Goal: Information Seeking & Learning: Get advice/opinions

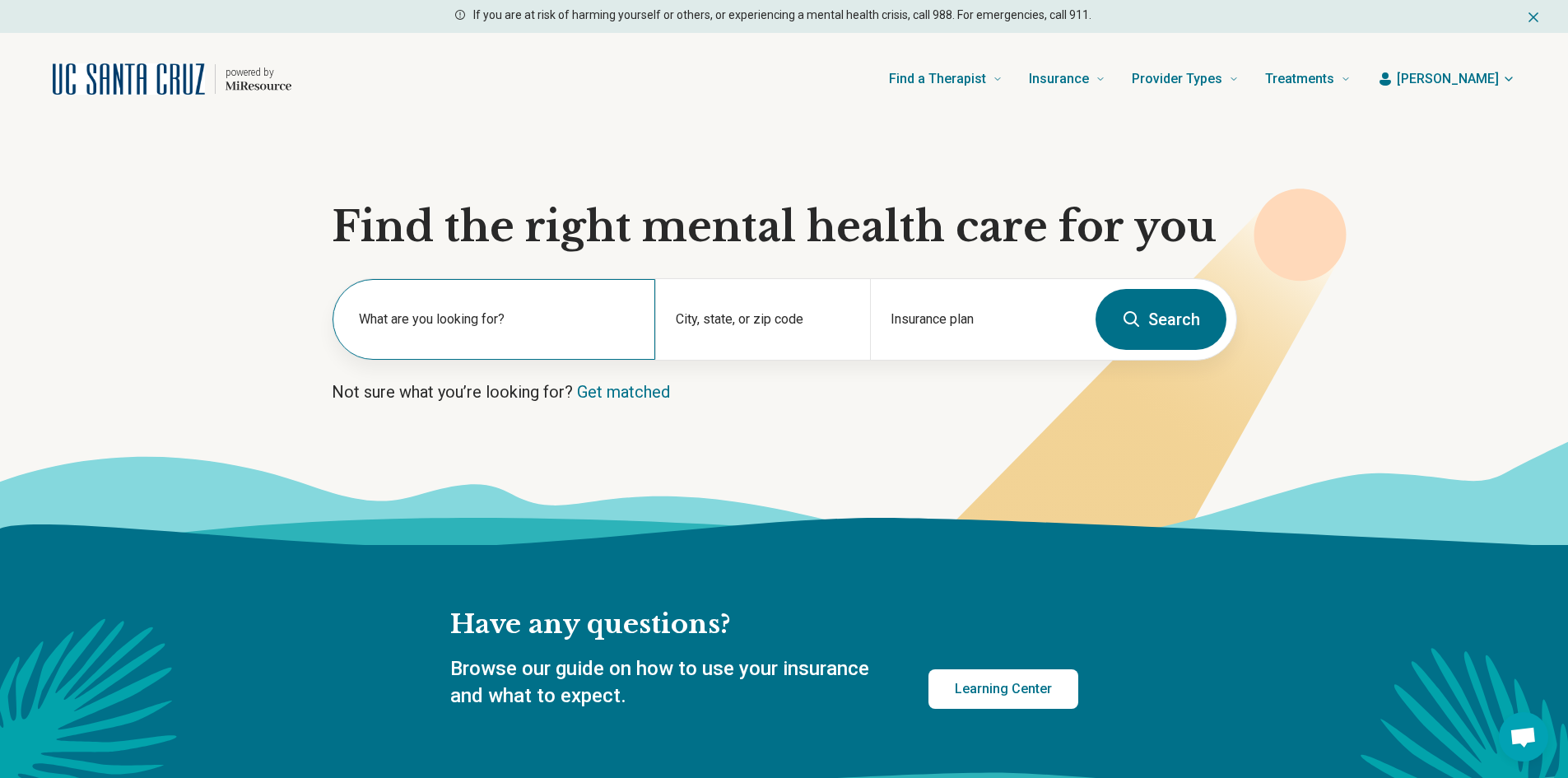
click at [354, 316] on div "What are you looking for?" at bounding box center [494, 319] width 323 height 80
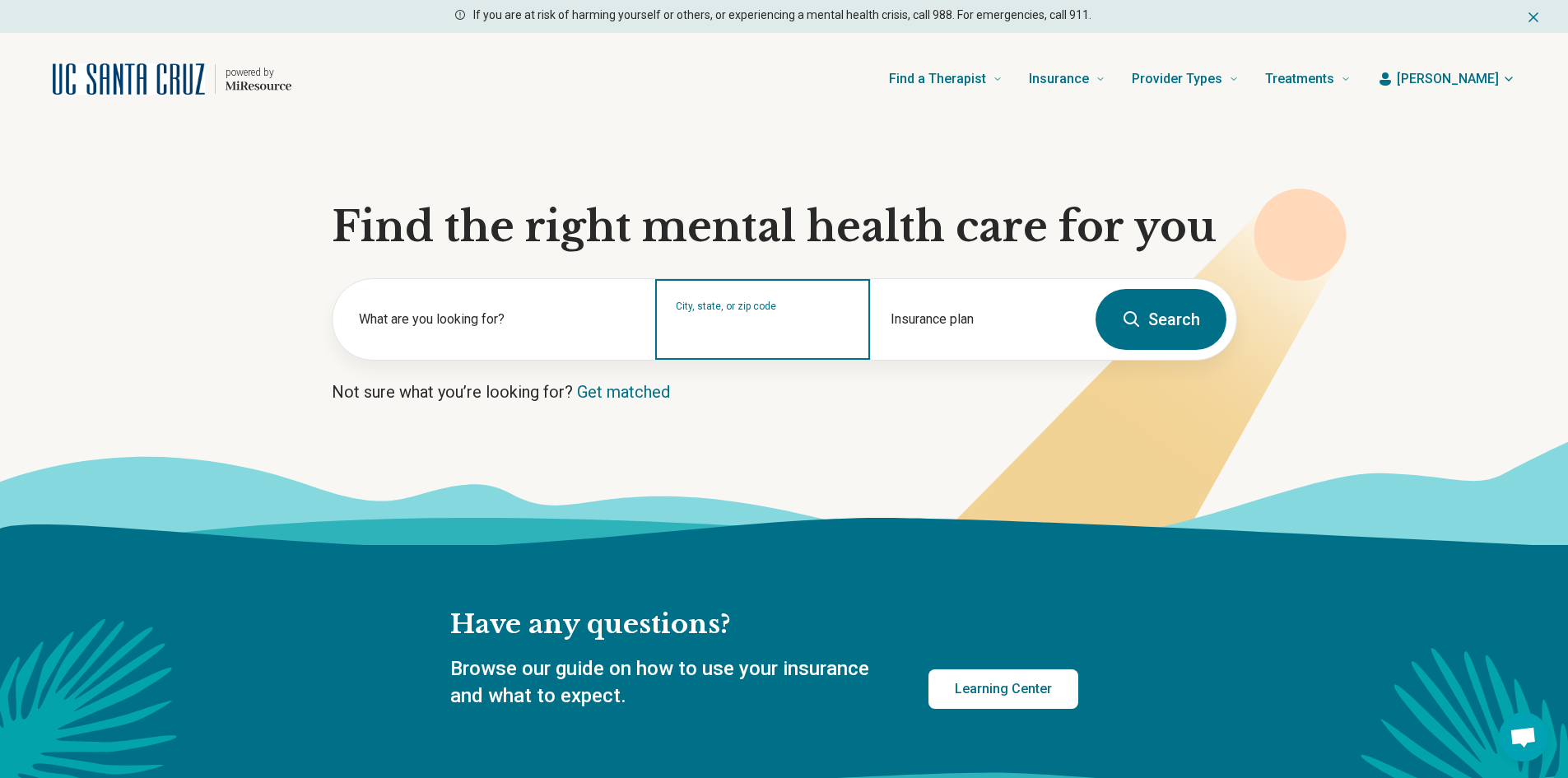
click at [720, 326] on input "City, state, or zip code" at bounding box center [763, 330] width 174 height 20
type input "**********"
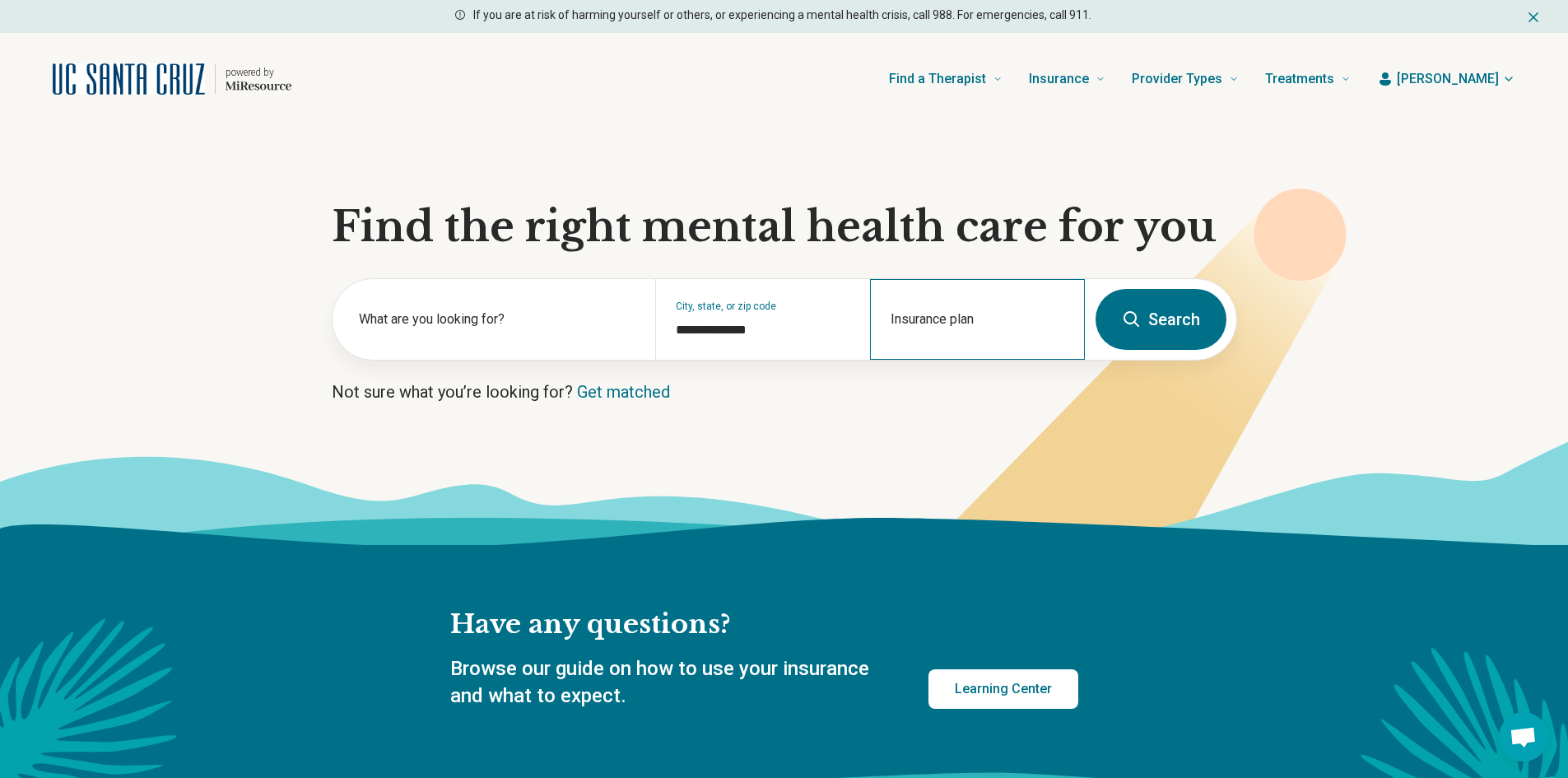
click at [950, 320] on div "Insurance plan" at bounding box center [977, 319] width 215 height 80
type input "****"
type input "**********"
click at [1146, 325] on button "Search" at bounding box center [1161, 319] width 131 height 61
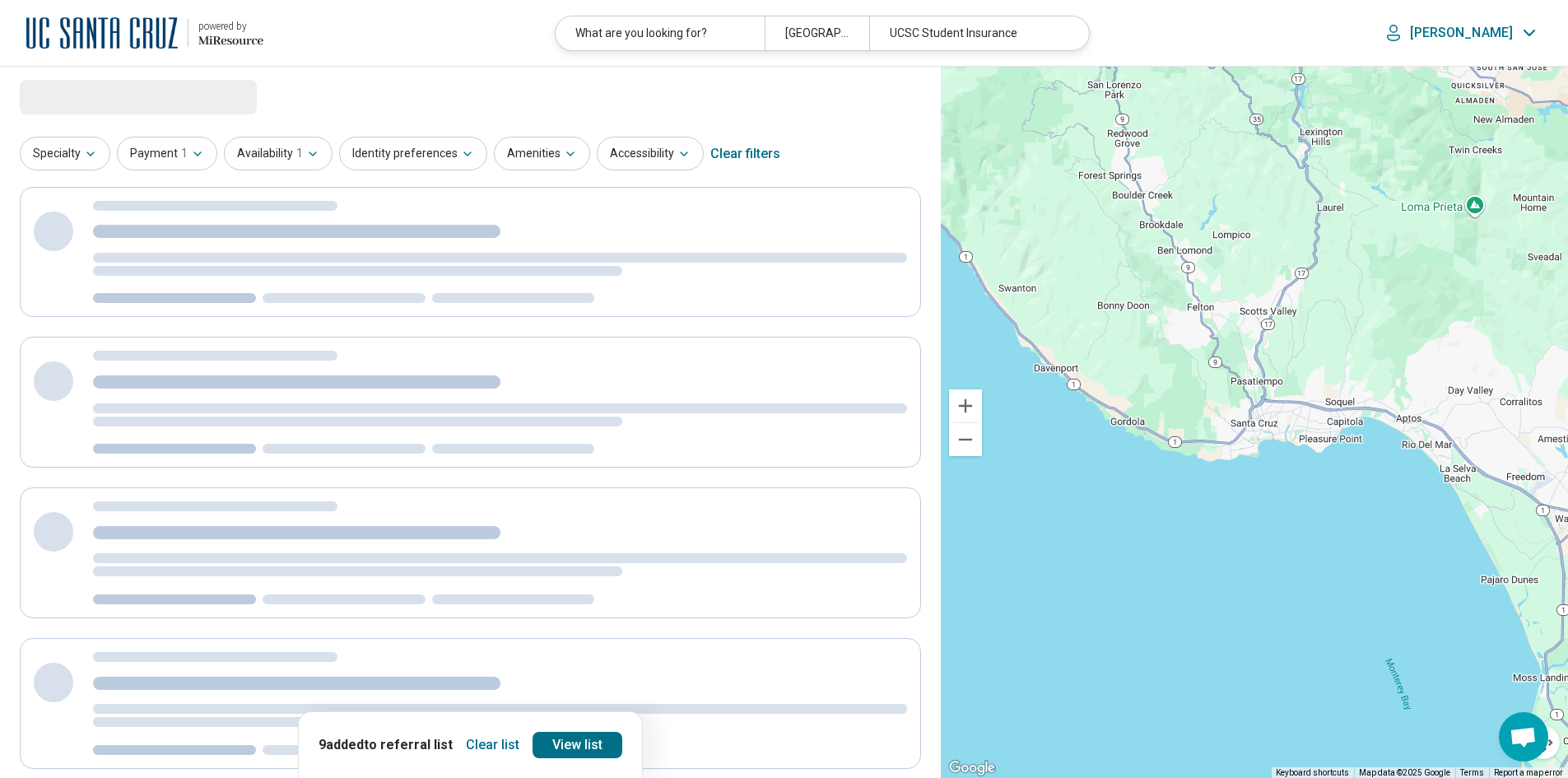
select select "***"
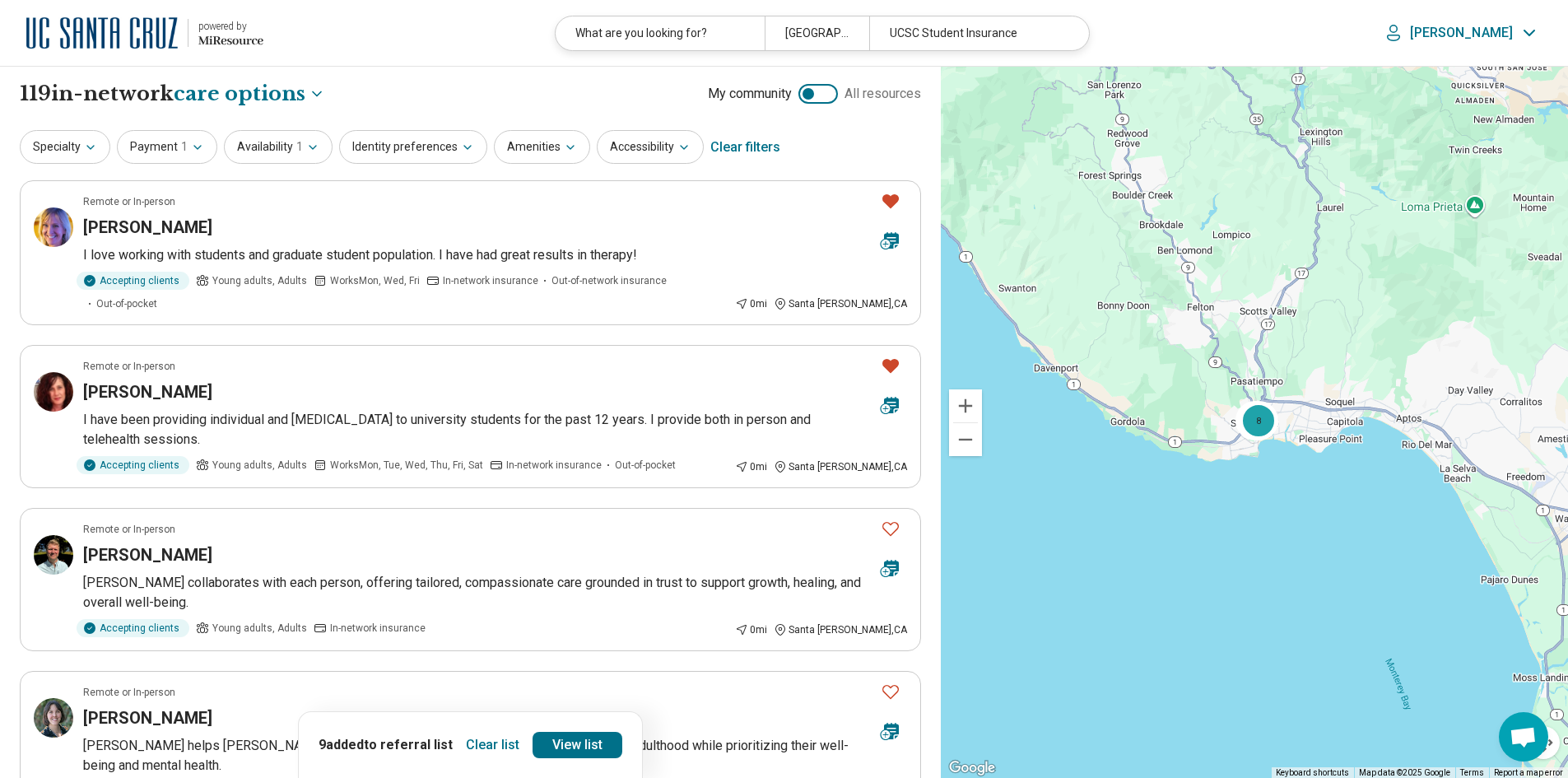
click at [497, 739] on button "Clear list" at bounding box center [493, 744] width 67 height 26
click at [890, 359] on icon "Favorite" at bounding box center [891, 366] width 17 height 14
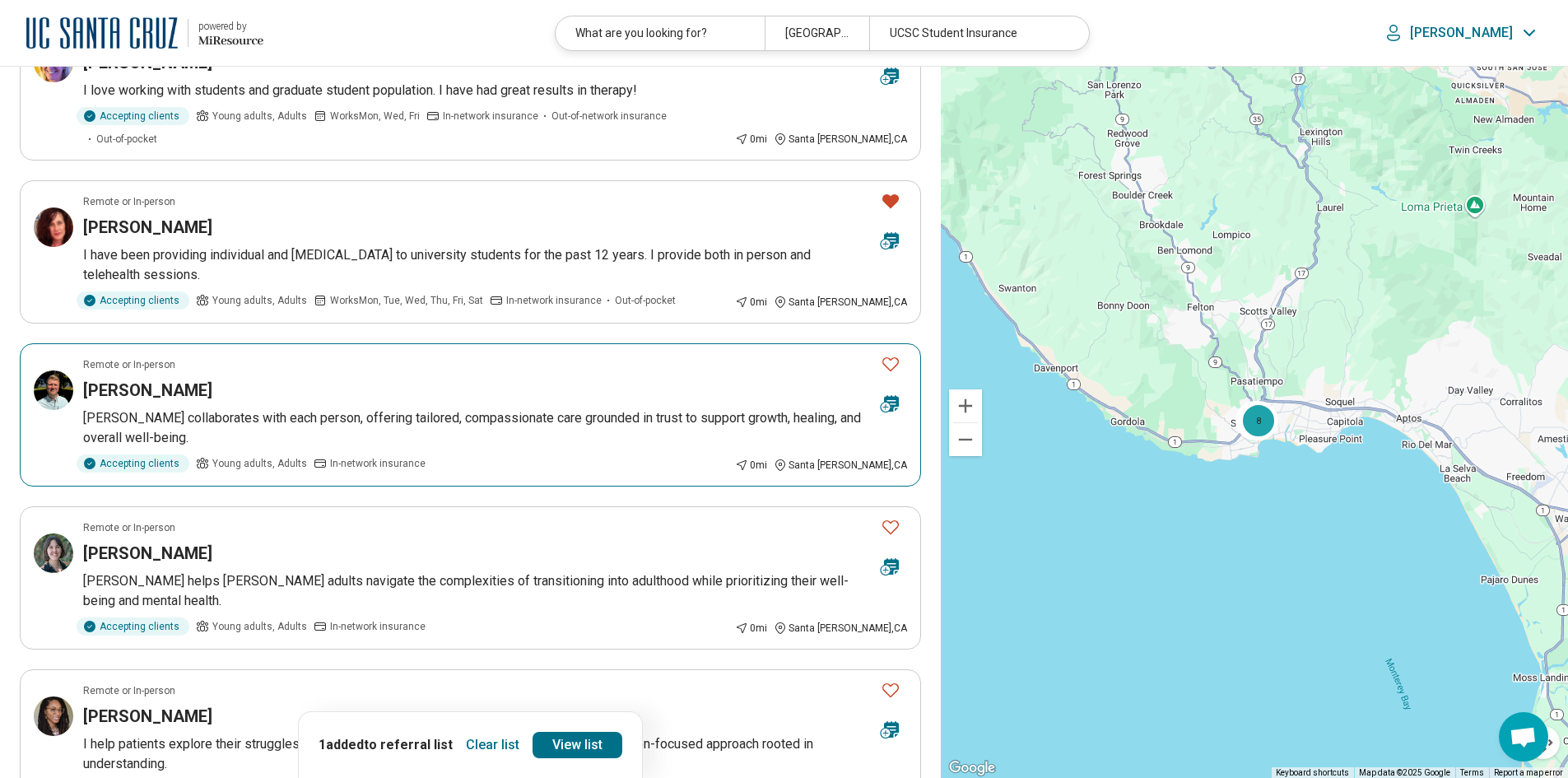
click at [888, 354] on icon "Favorite" at bounding box center [891, 364] width 20 height 20
click at [893, 517] on icon "Favorite" at bounding box center [891, 527] width 20 height 20
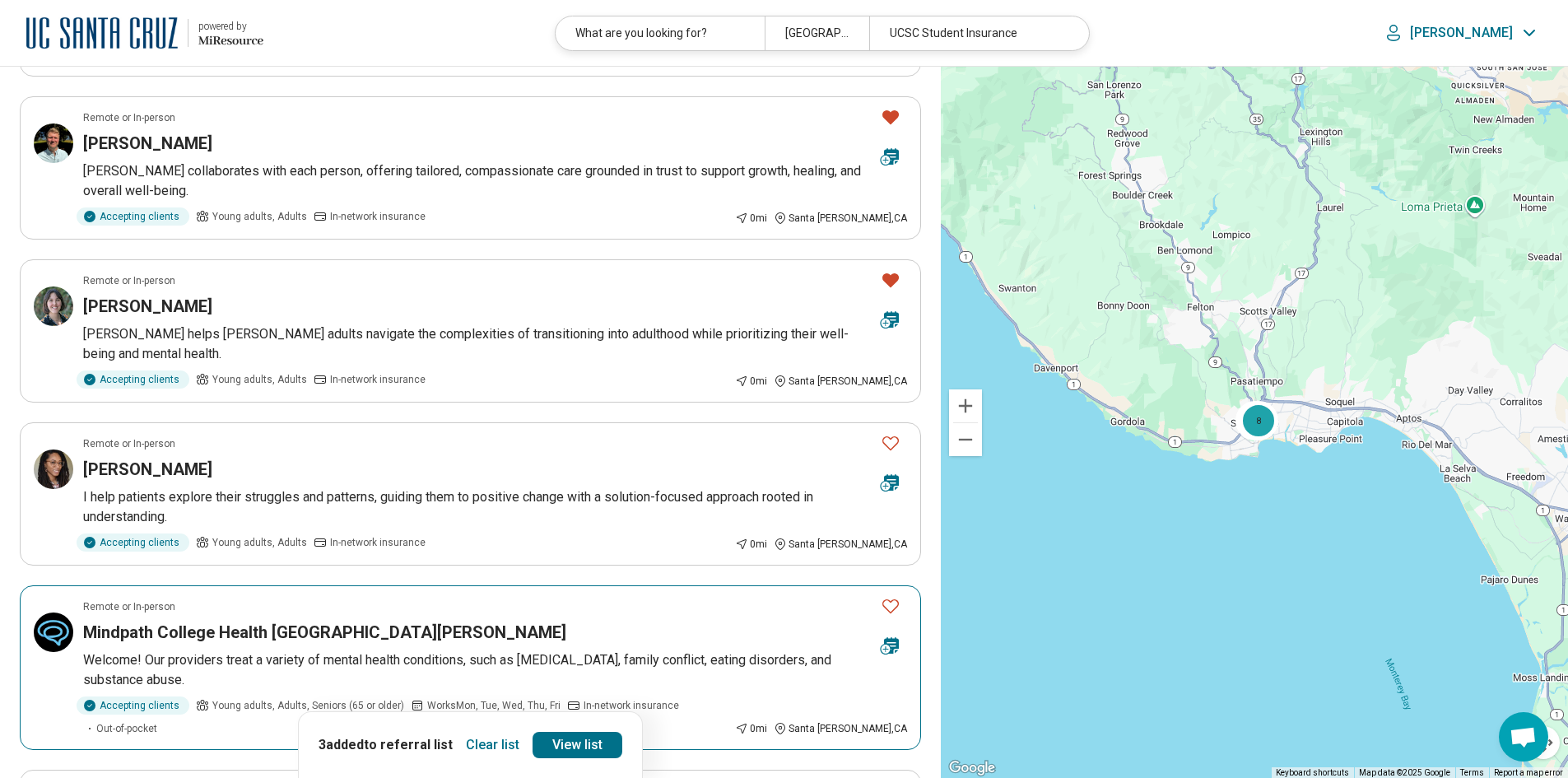
click at [867, 589] on div at bounding box center [890, 627] width 46 height 76
click at [895, 596] on icon "Favorite" at bounding box center [891, 606] width 20 height 20
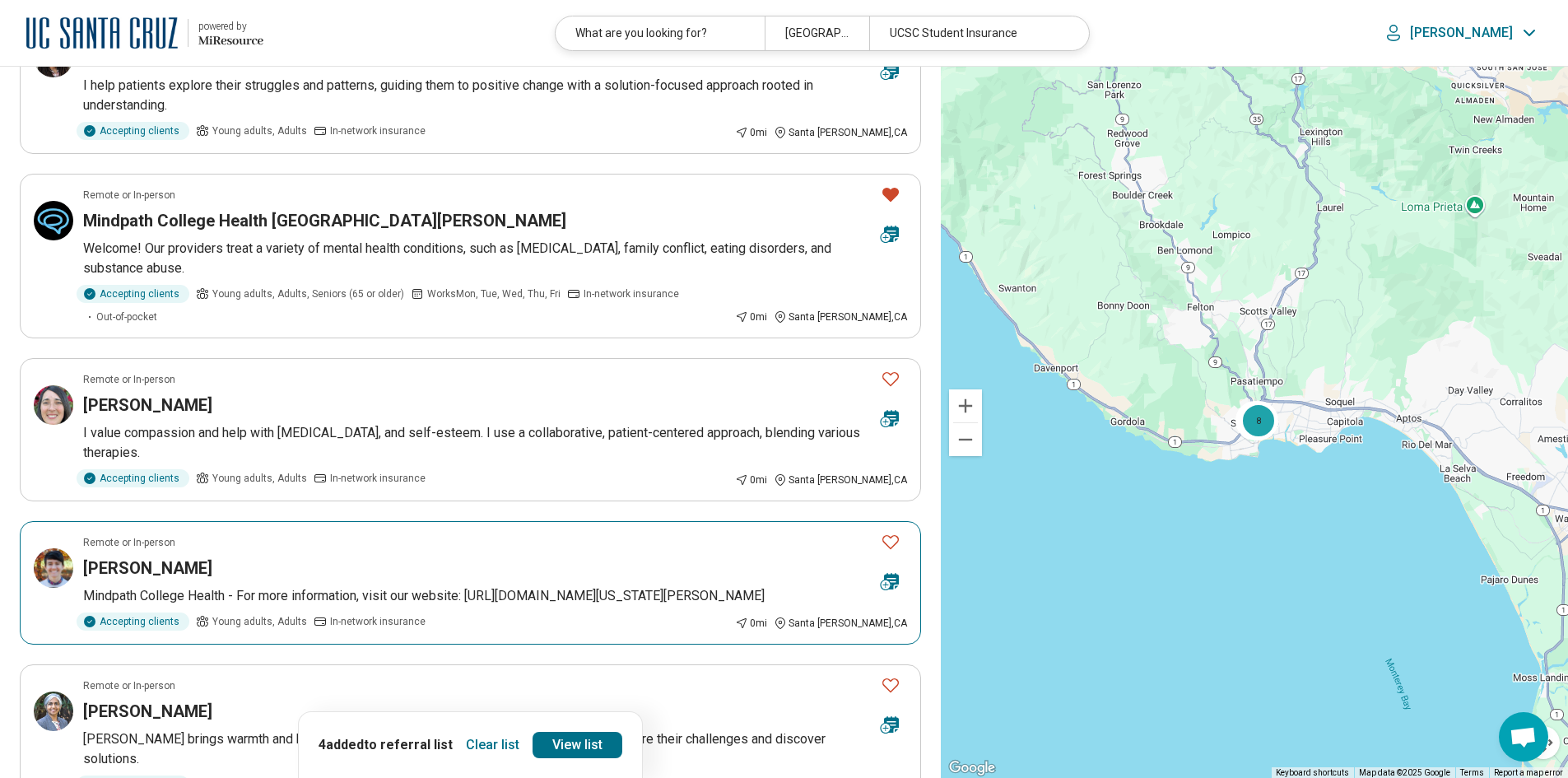
scroll to position [988, 0]
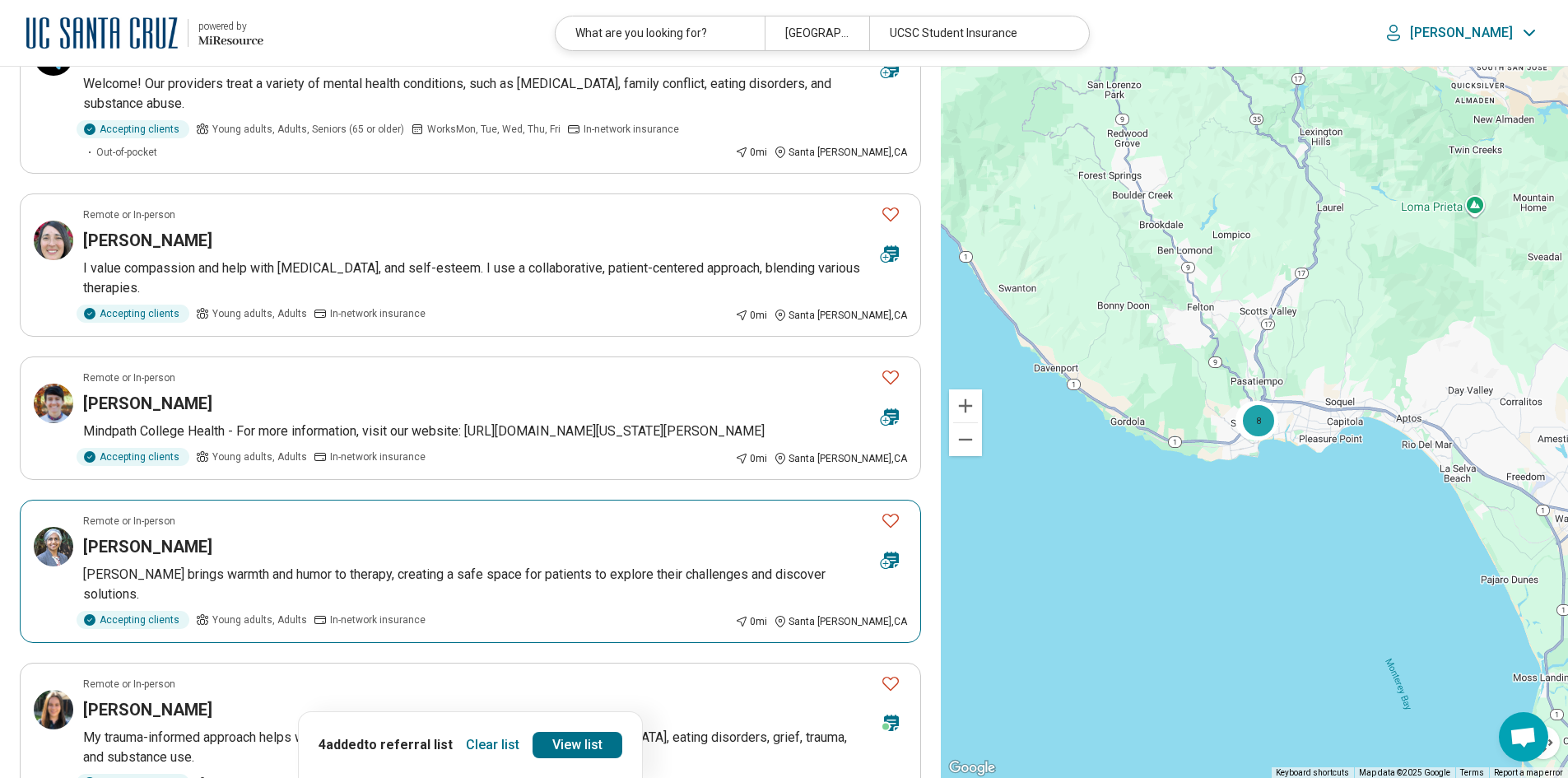
click at [883, 514] on icon "Favorite" at bounding box center [891, 521] width 17 height 14
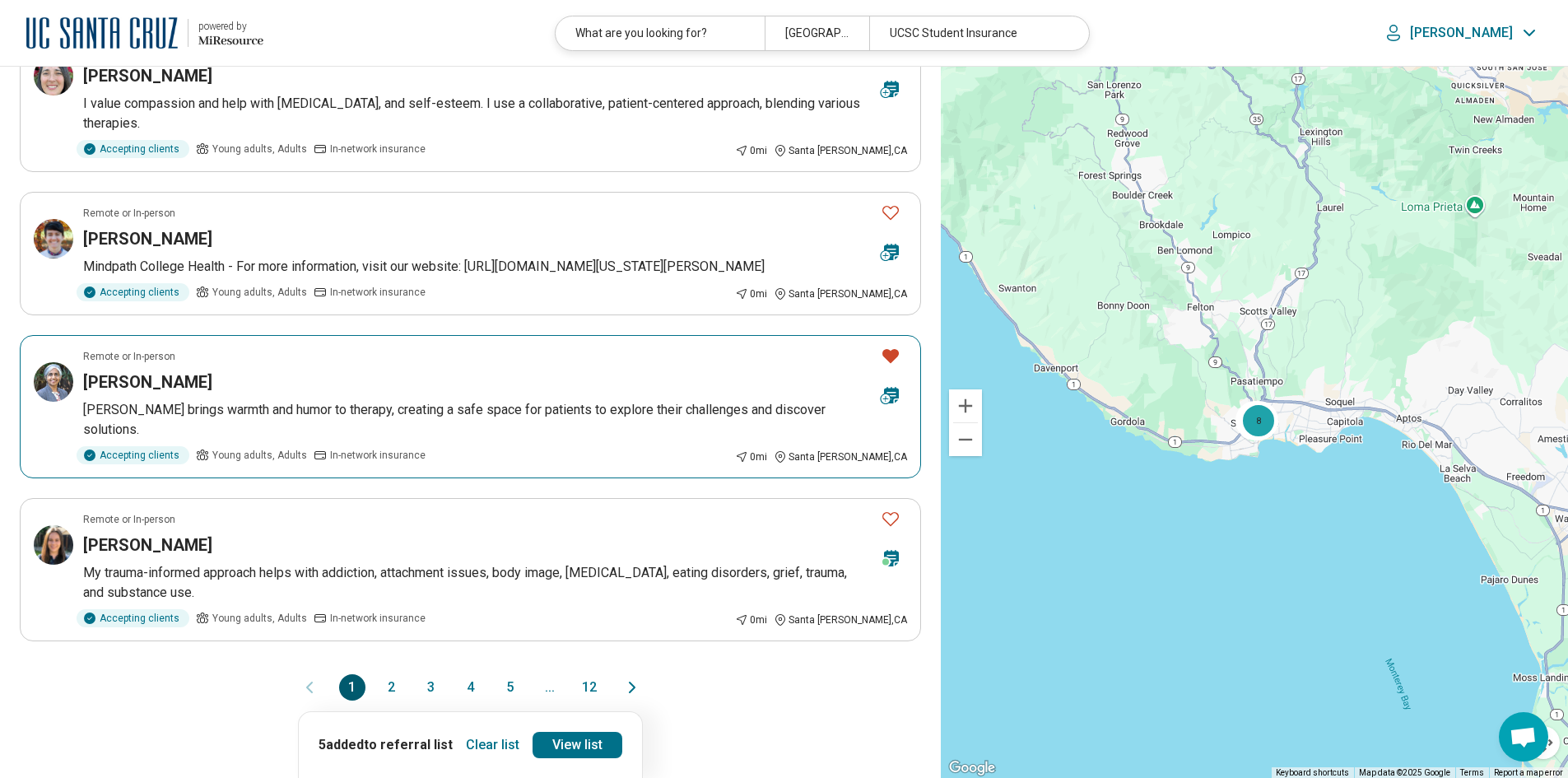
scroll to position [1235, 0]
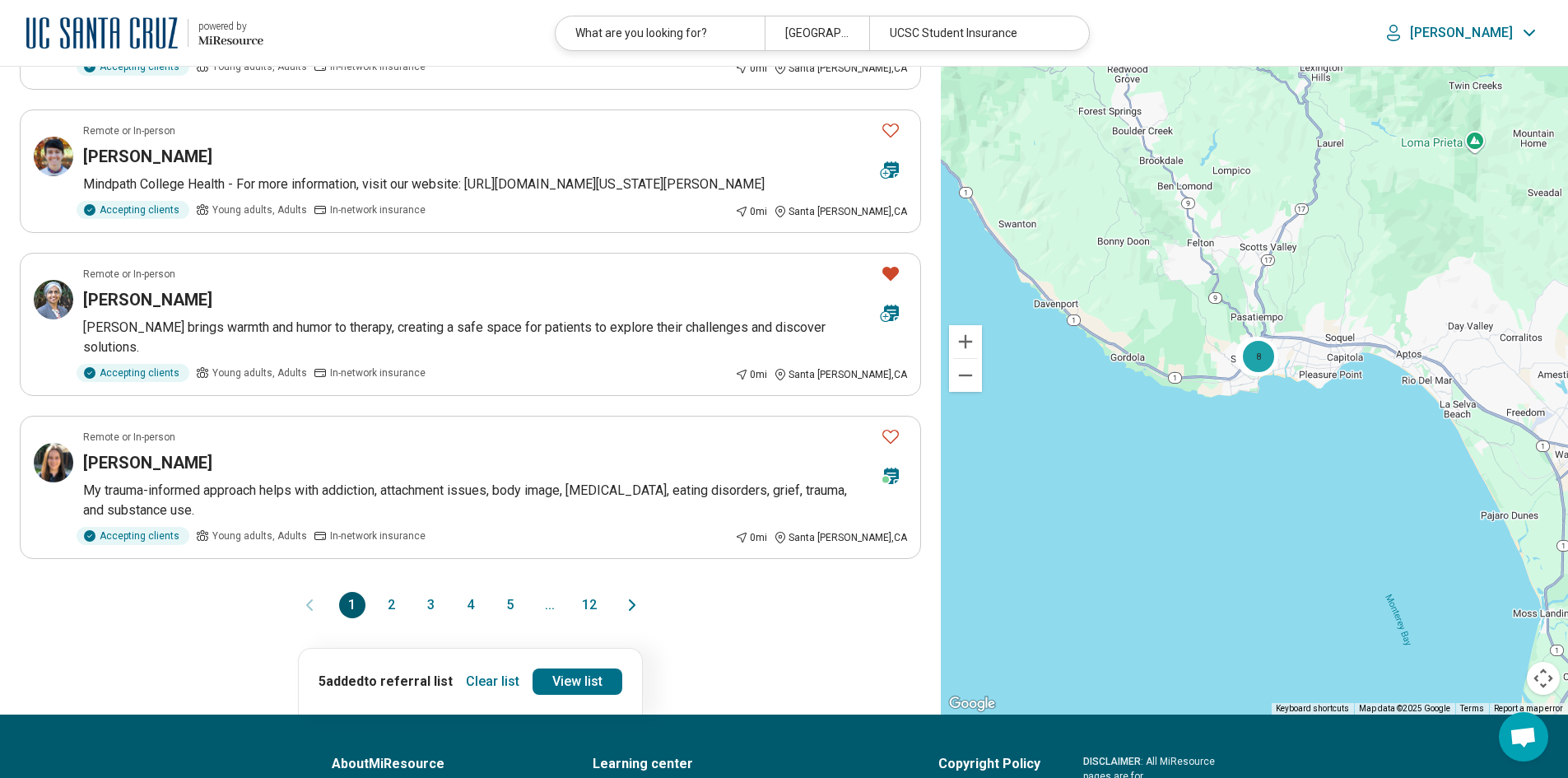
click at [393, 592] on button "2" at bounding box center [391, 604] width 26 height 26
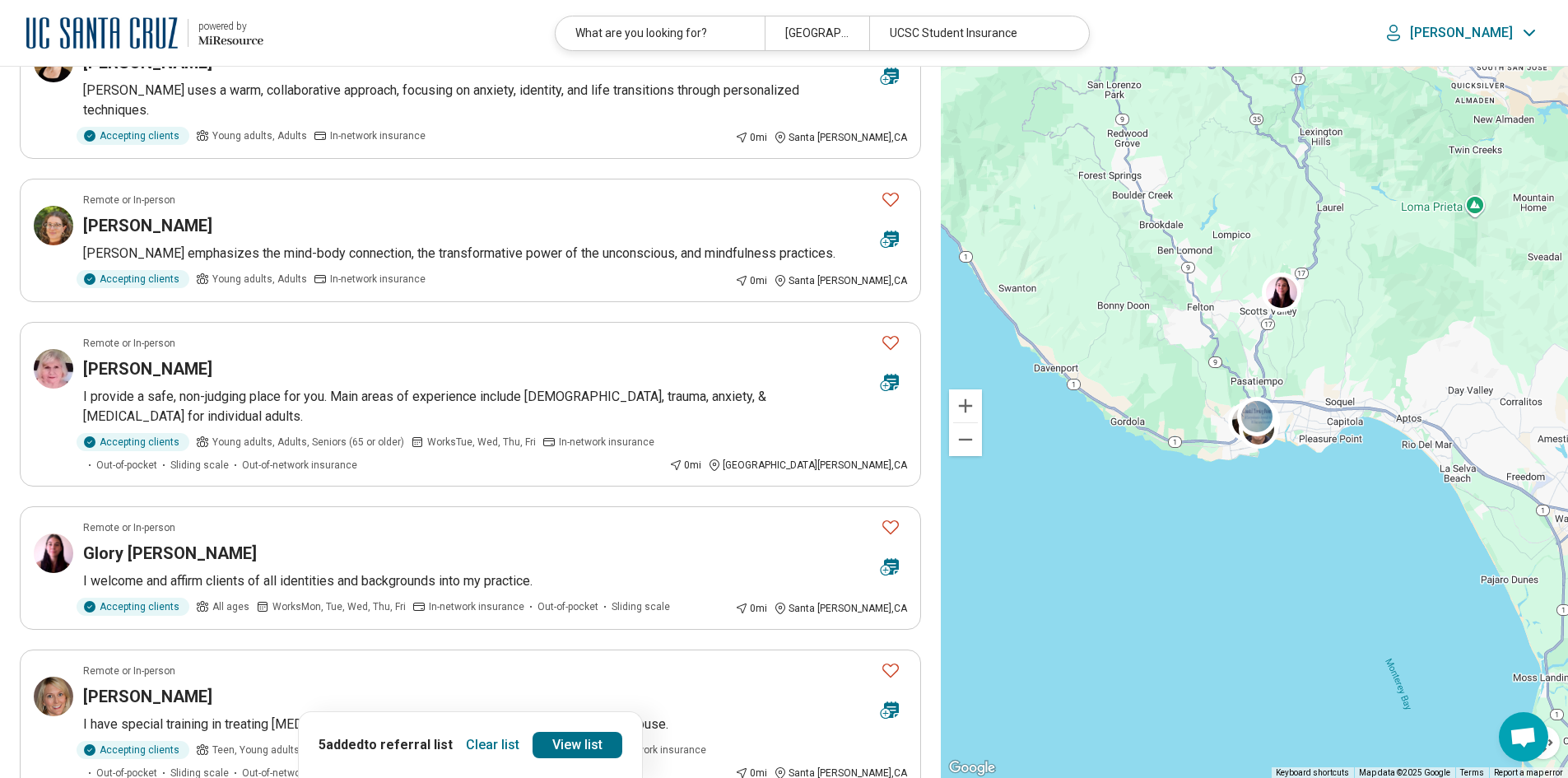
scroll to position [412, 0]
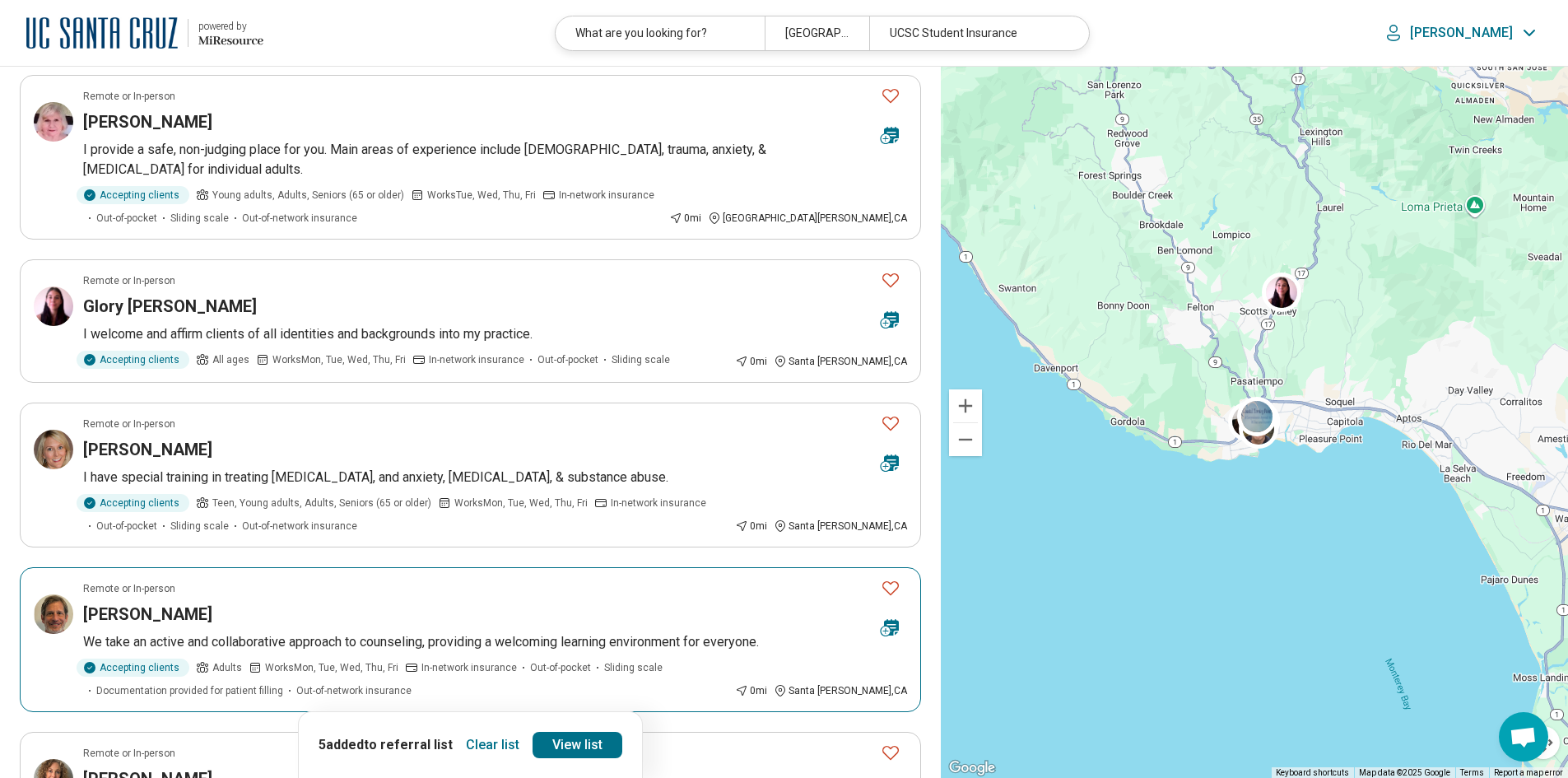
click at [891, 578] on icon "Favorite" at bounding box center [891, 588] width 20 height 20
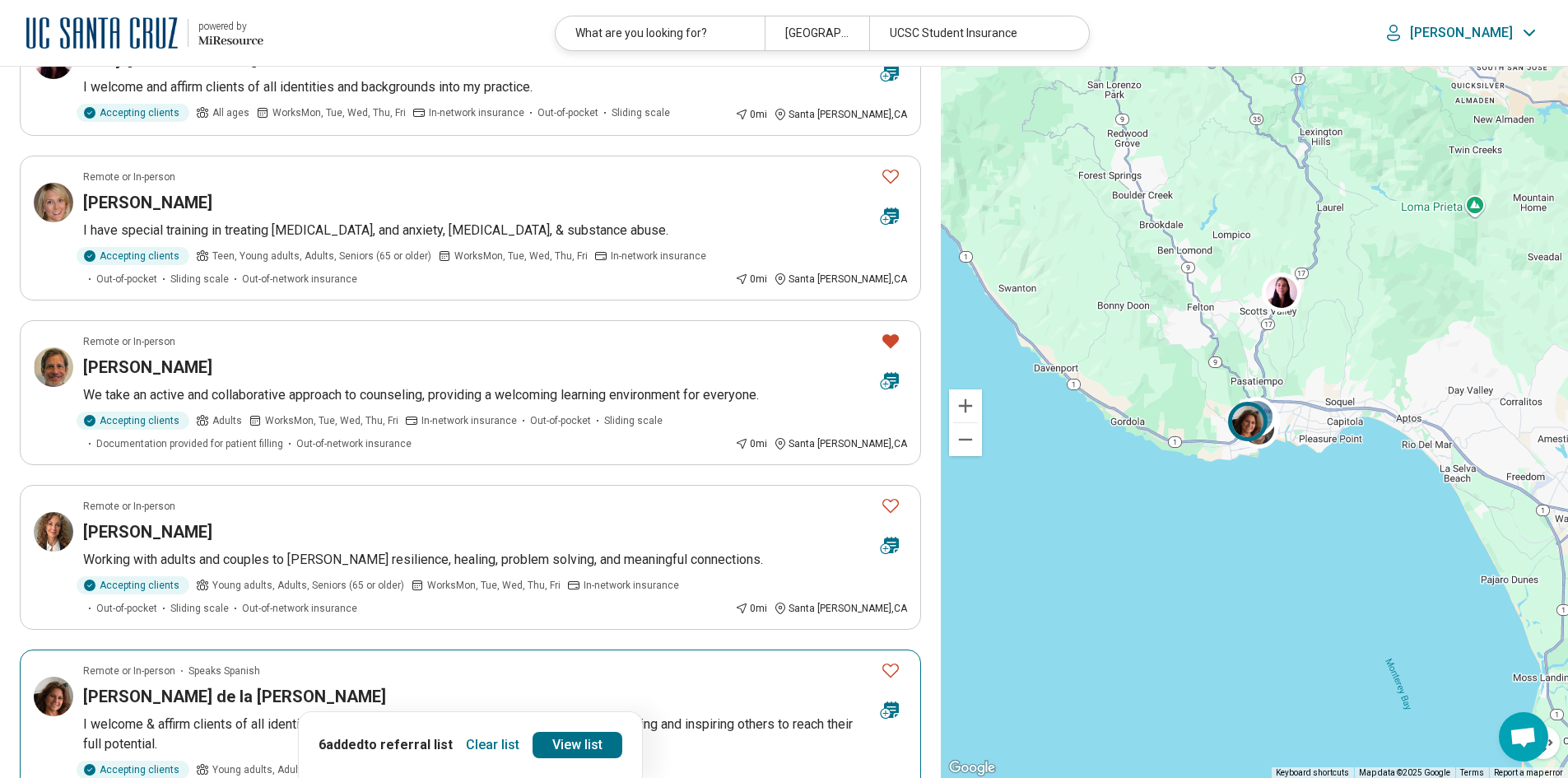
click at [895, 661] on icon "Favorite" at bounding box center [891, 671] width 20 height 20
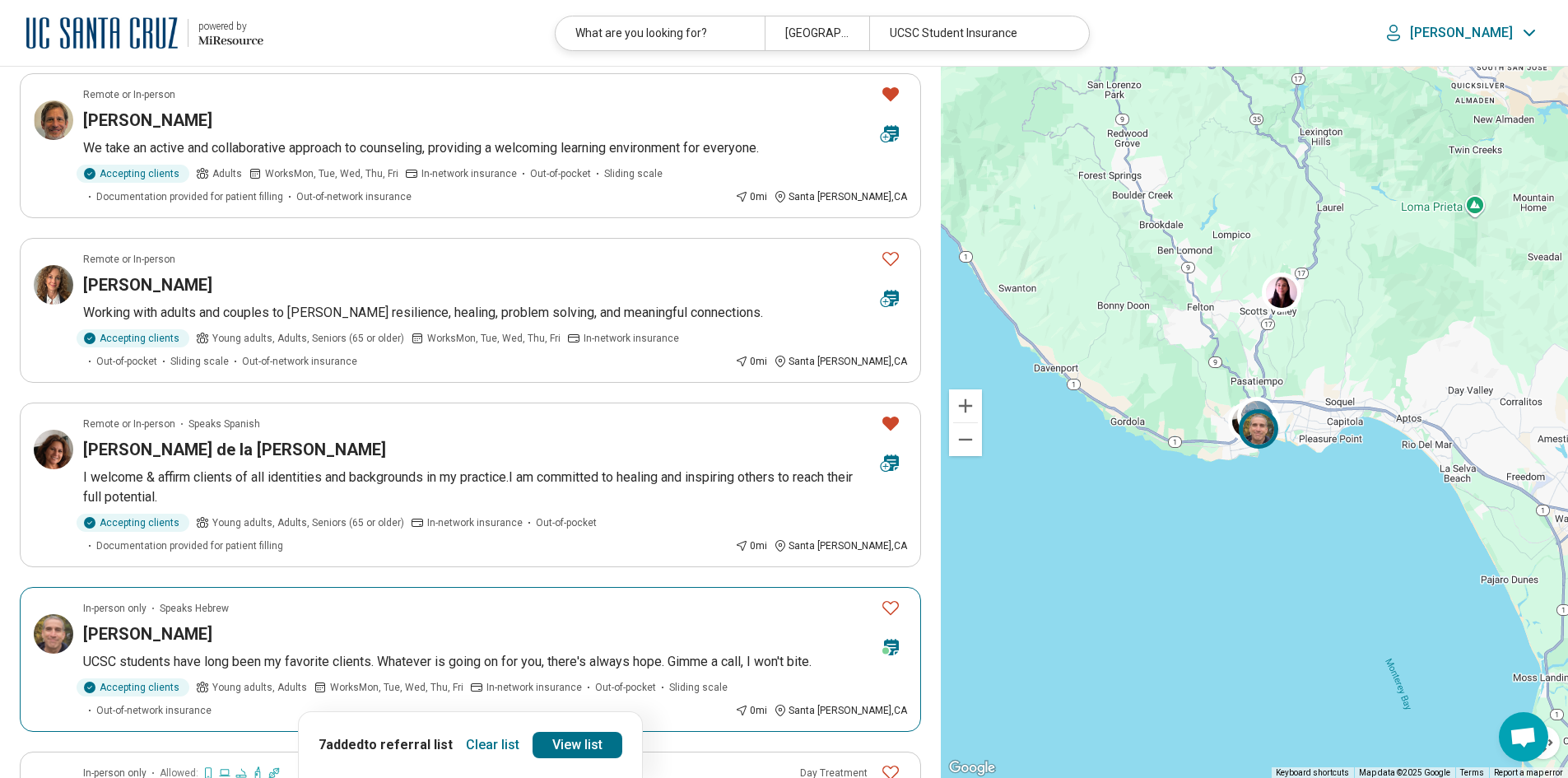
click at [892, 601] on icon "Favorite" at bounding box center [891, 608] width 17 height 14
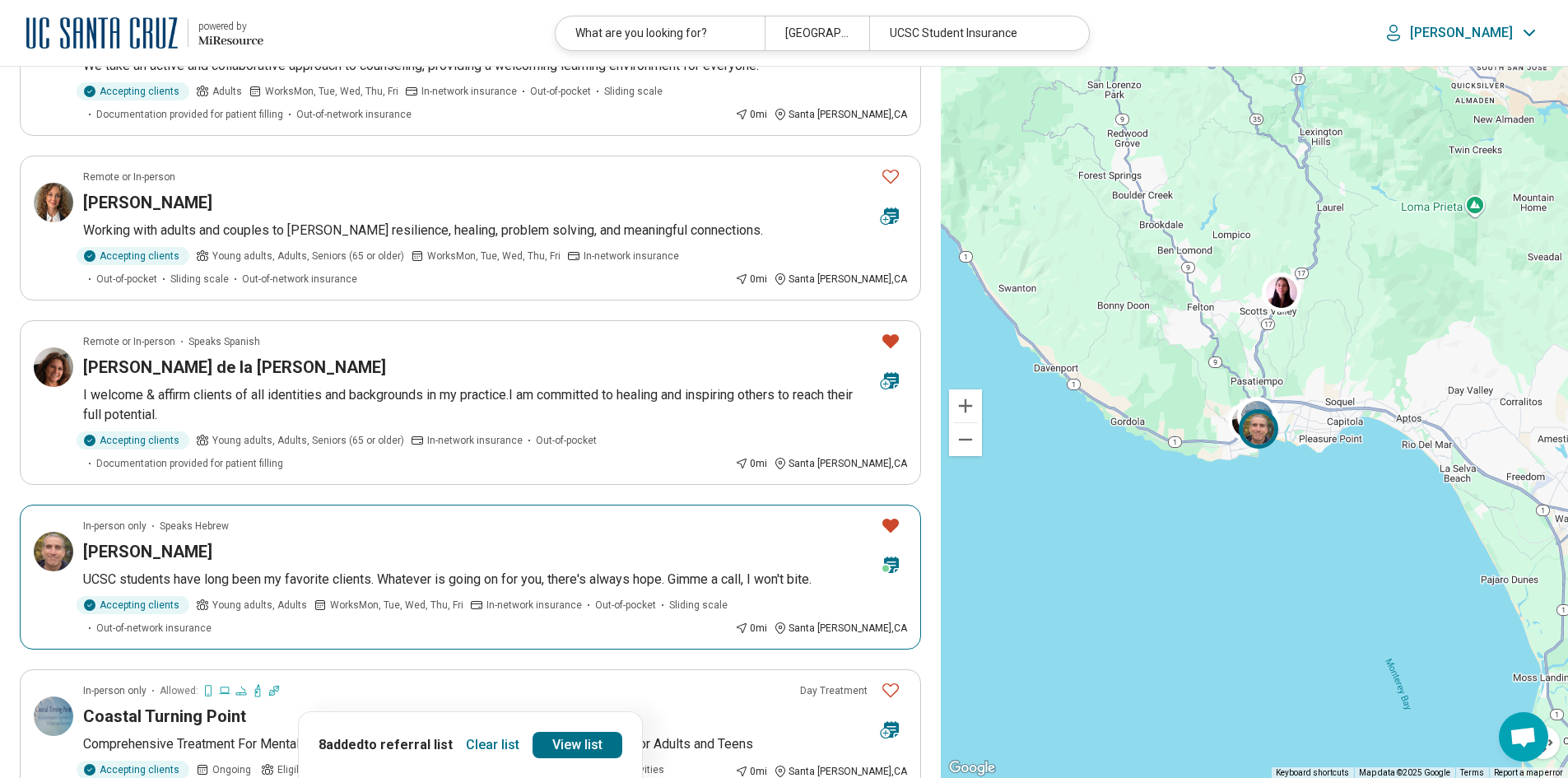
scroll to position [1235, 0]
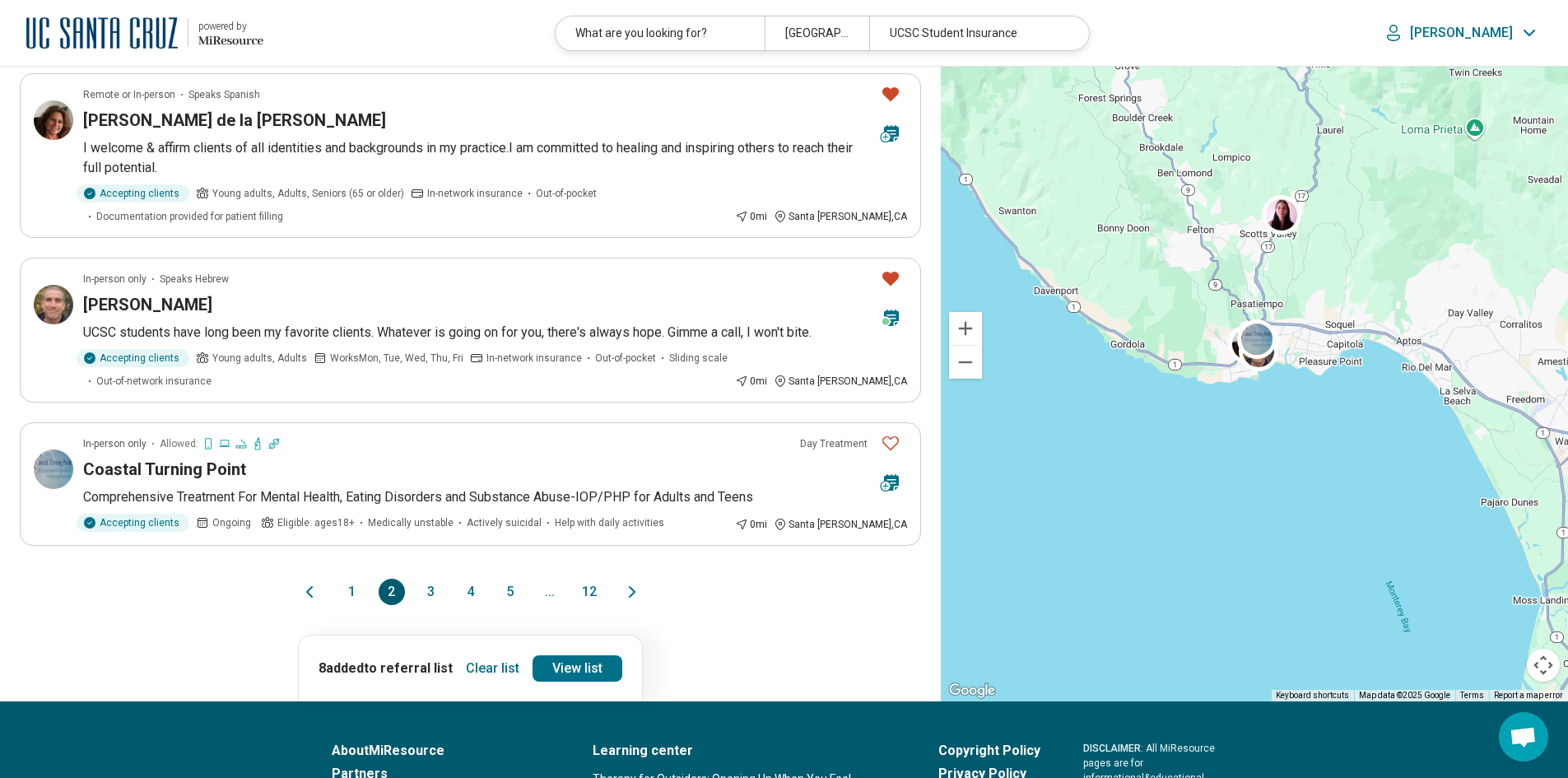
click at [434, 578] on button "3" at bounding box center [431, 591] width 26 height 26
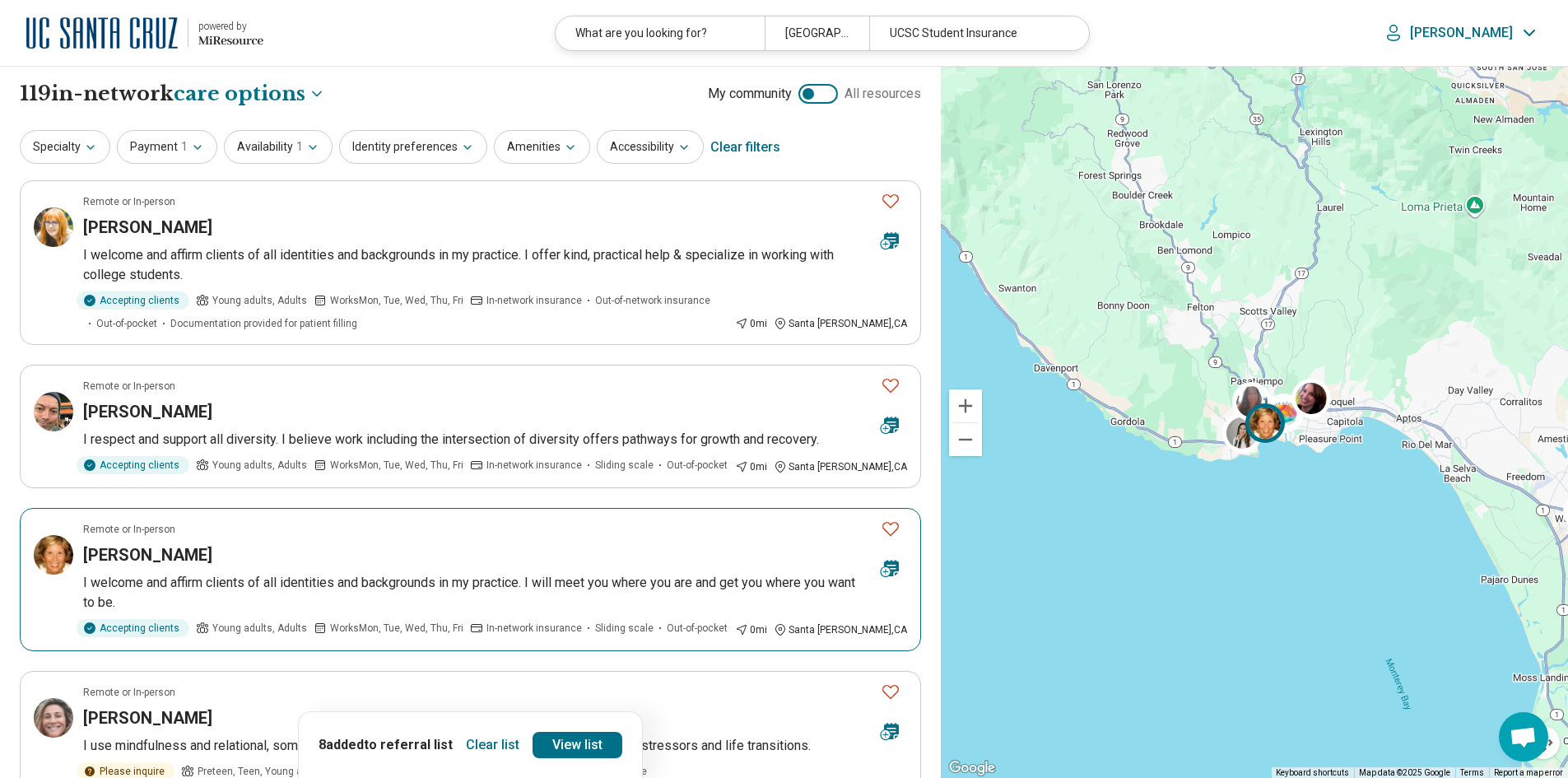
scroll to position [82, 0]
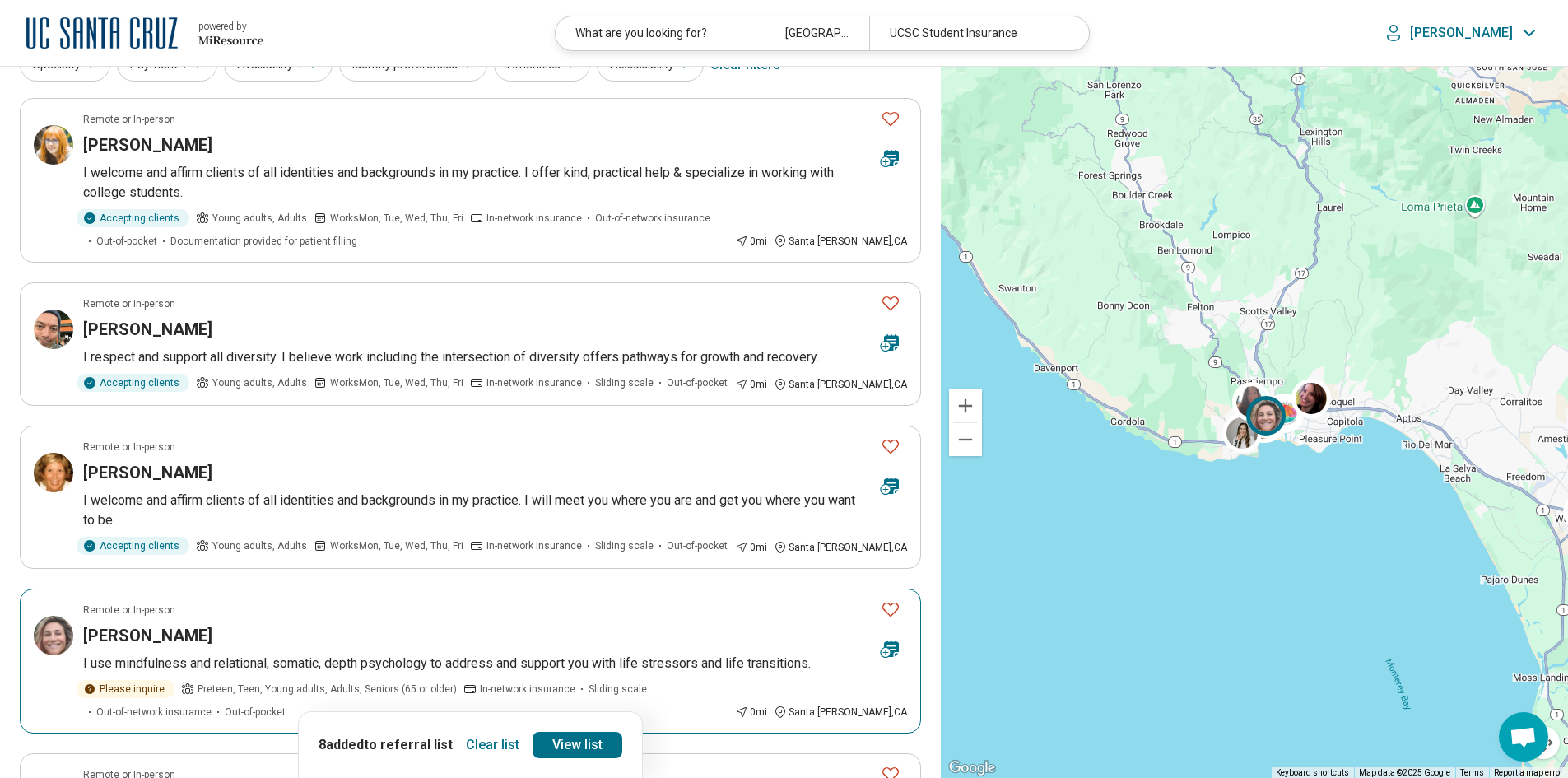
click at [894, 609] on icon "Favorite" at bounding box center [891, 609] width 20 height 20
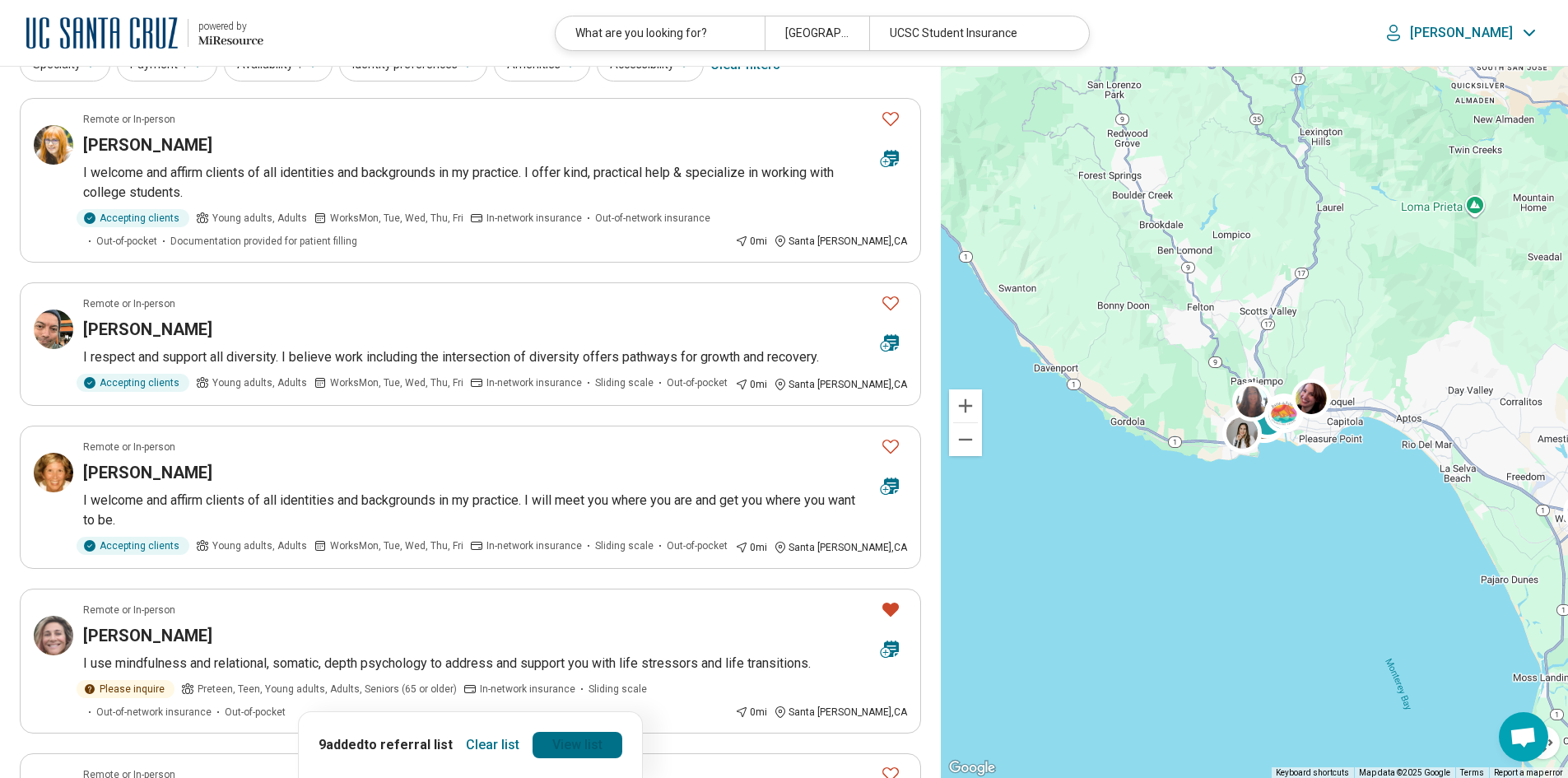
click at [582, 741] on link "View list" at bounding box center [577, 744] width 90 height 26
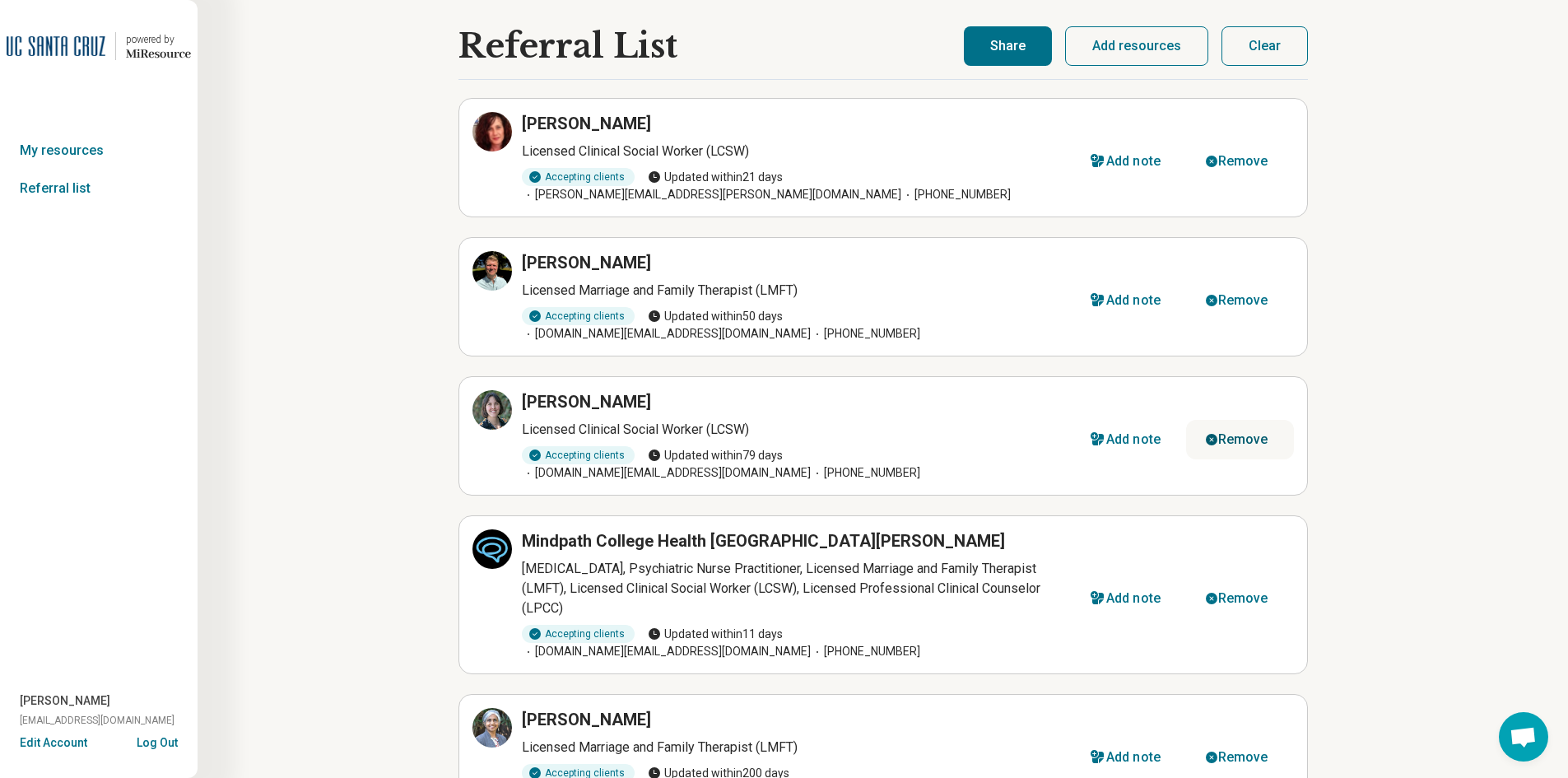
click at [1237, 433] on div "Remove" at bounding box center [1243, 440] width 50 height 13
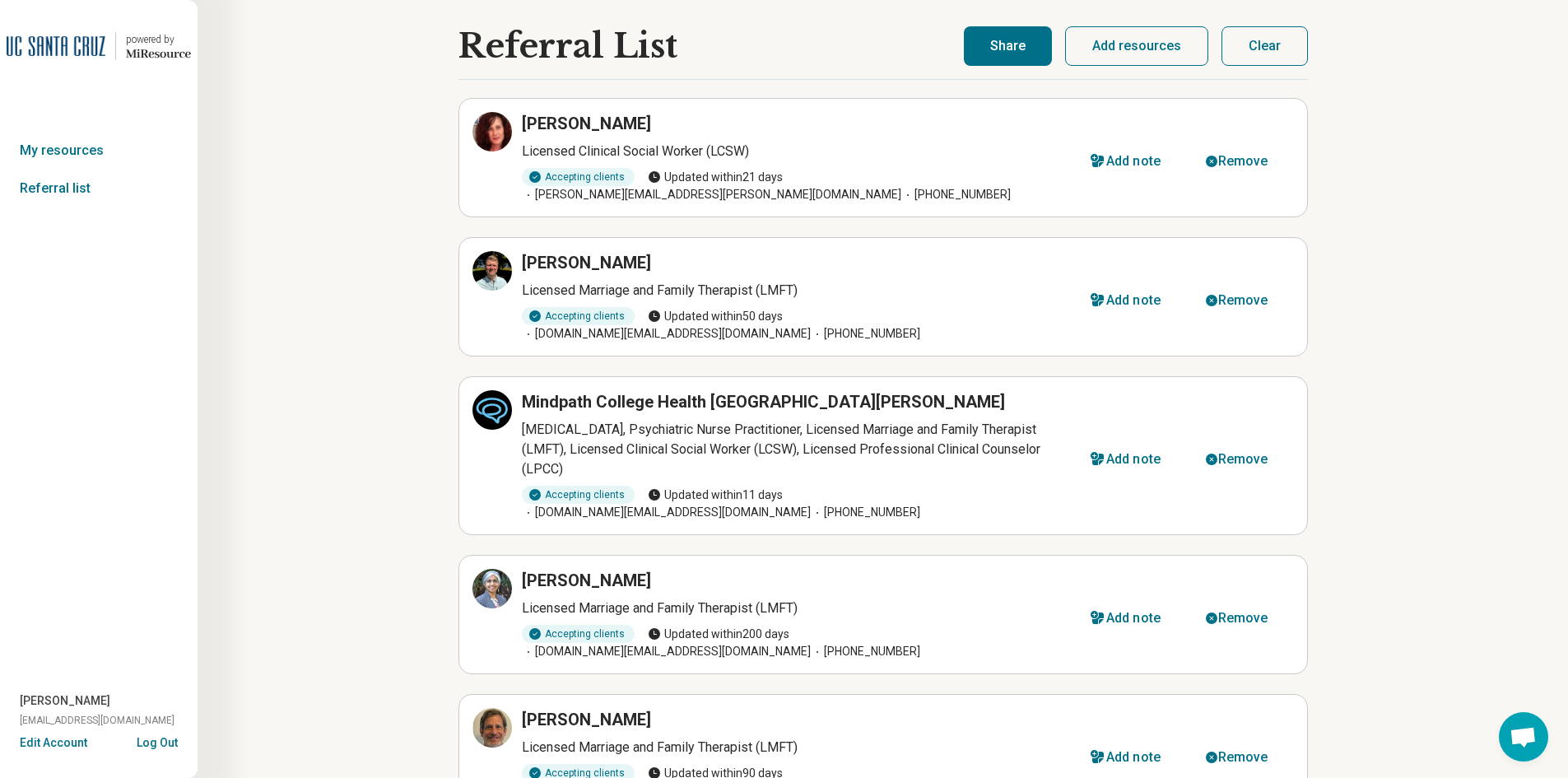
scroll to position [164, 0]
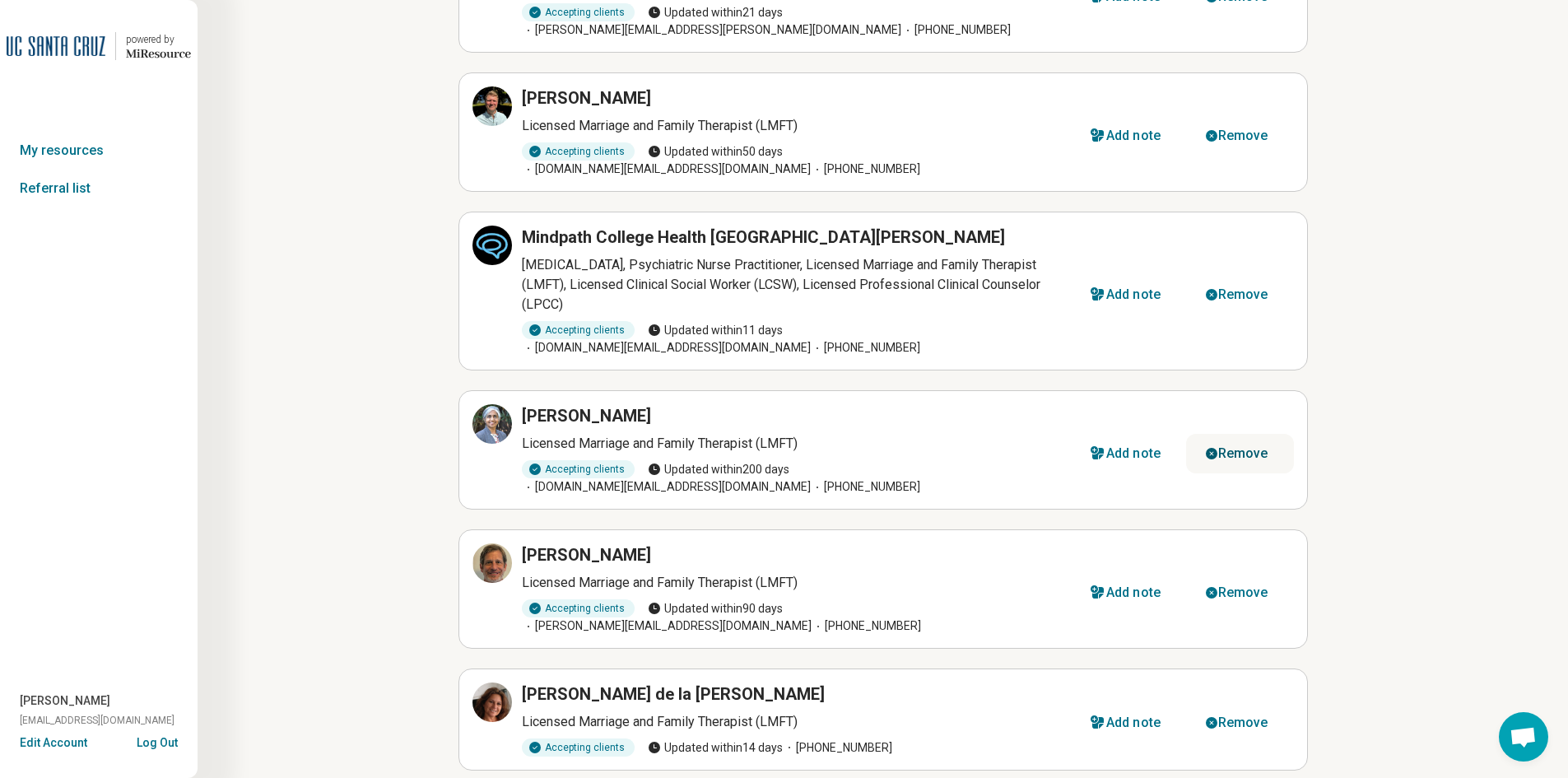
click at [1255, 447] on div "Remove" at bounding box center [1243, 454] width 50 height 13
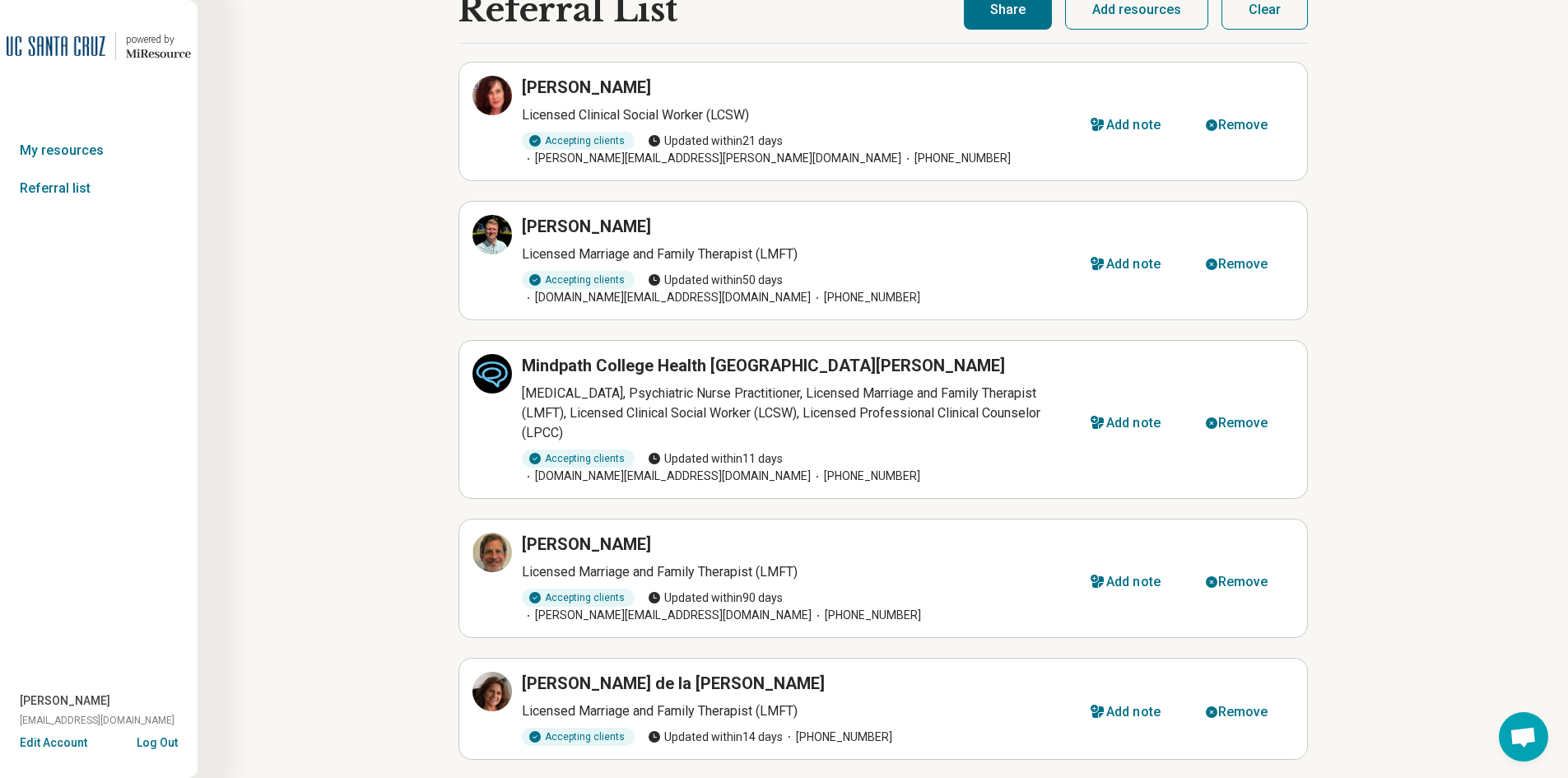
scroll to position [0, 0]
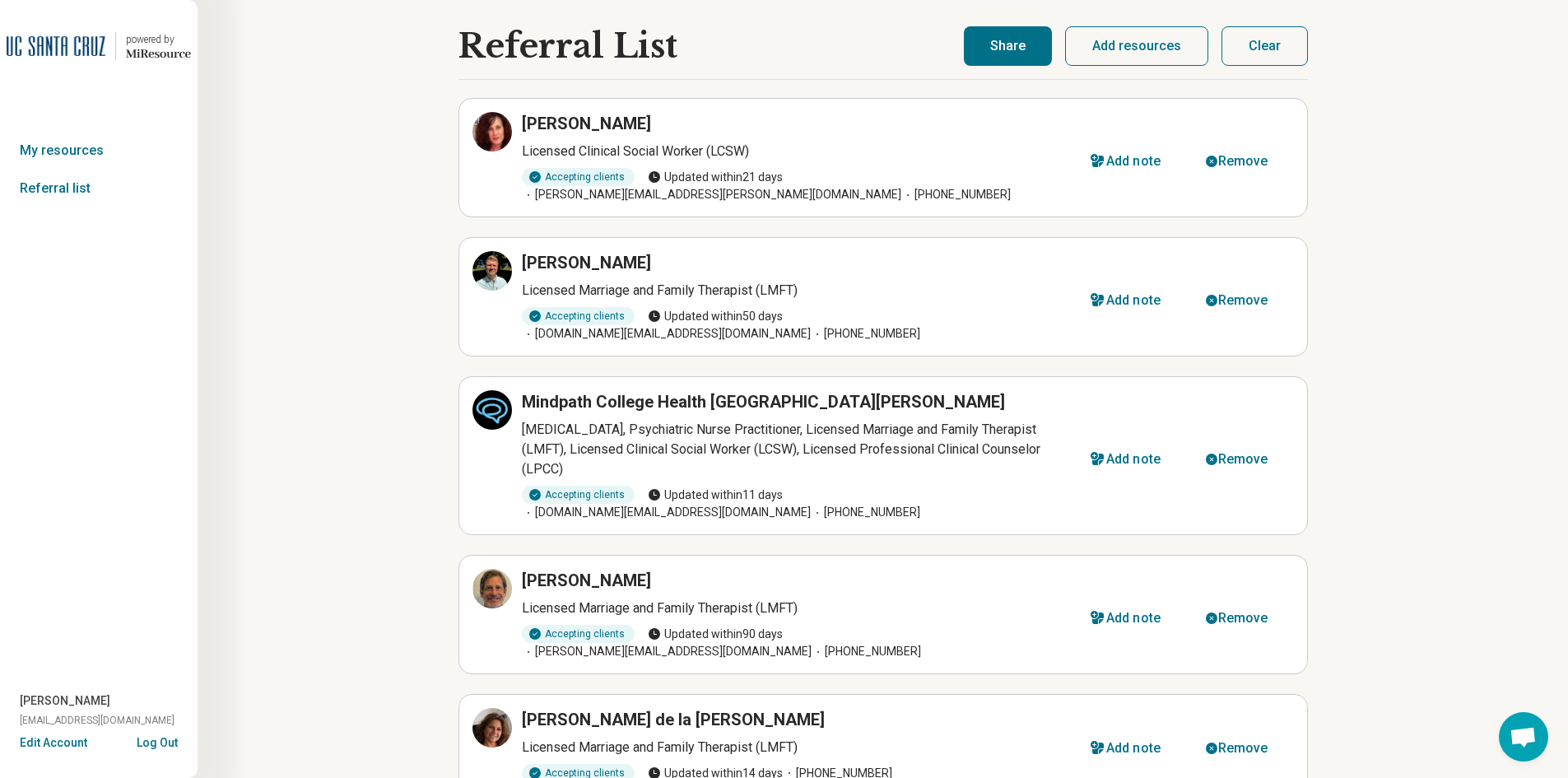
click at [1028, 54] on button "Share" at bounding box center [1007, 45] width 88 height 39
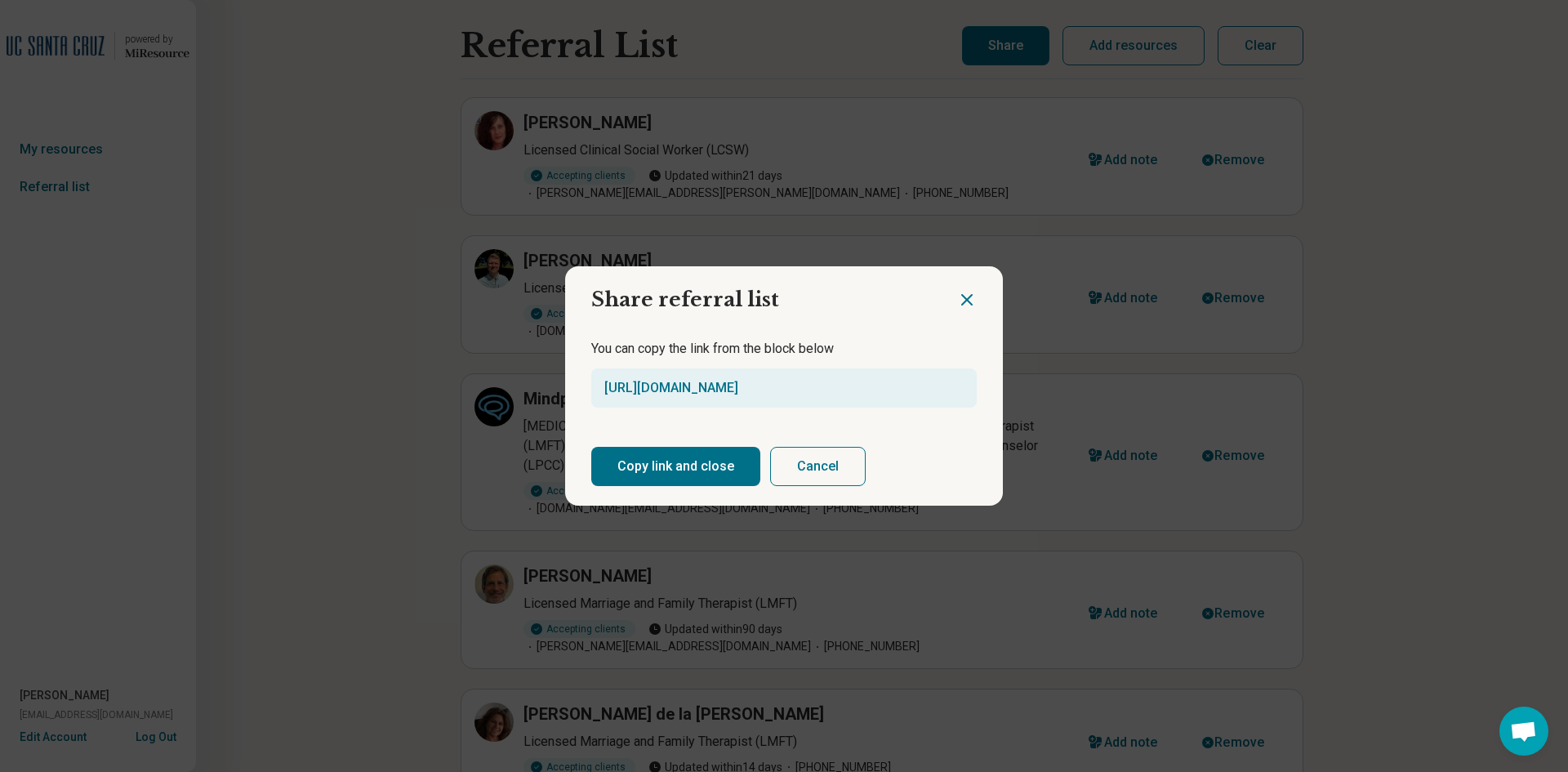
click at [696, 461] on button "Copy link and close" at bounding box center [675, 466] width 169 height 39
